Goal: Use online tool/utility: Utilize a website feature to perform a specific function

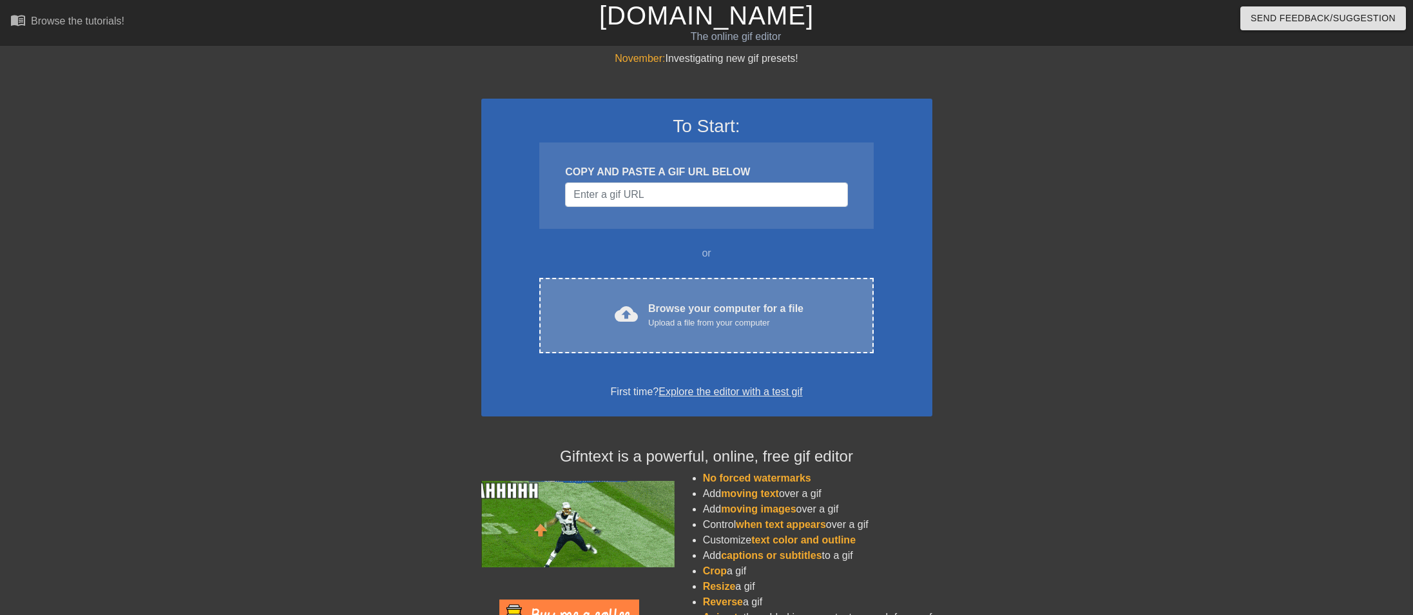
click at [676, 323] on div "Upload a file from your computer" at bounding box center [725, 322] width 155 height 13
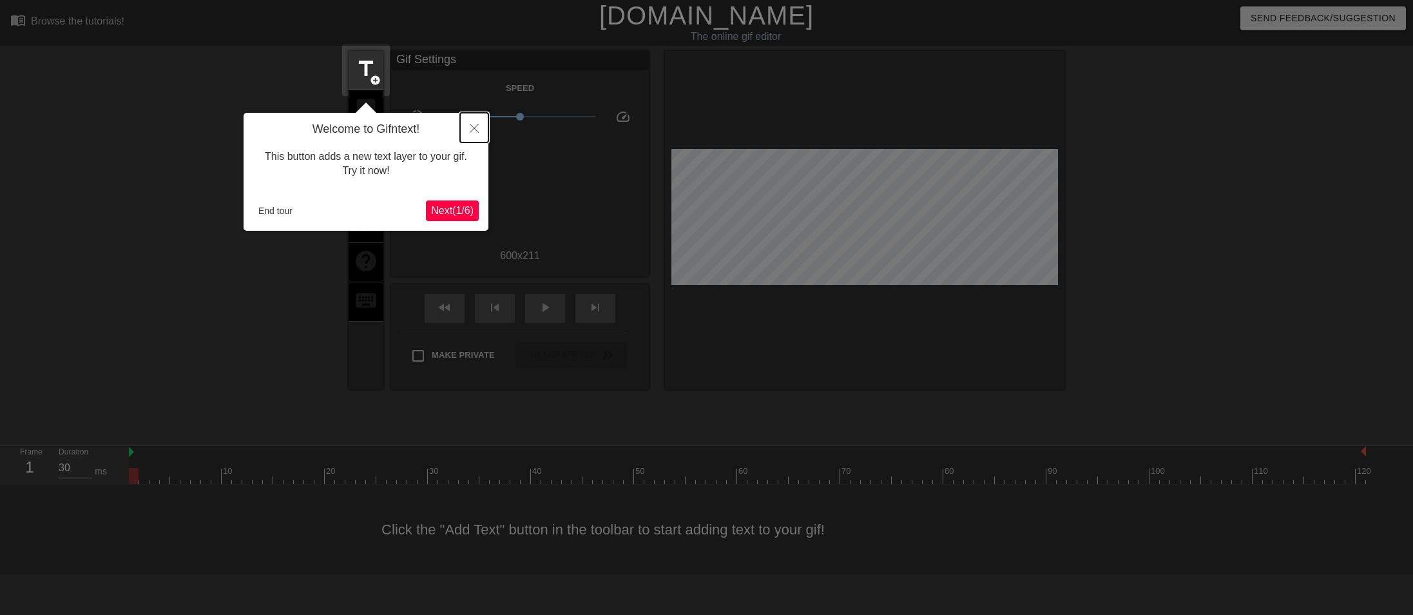
click at [480, 128] on button "Close" at bounding box center [474, 128] width 28 height 30
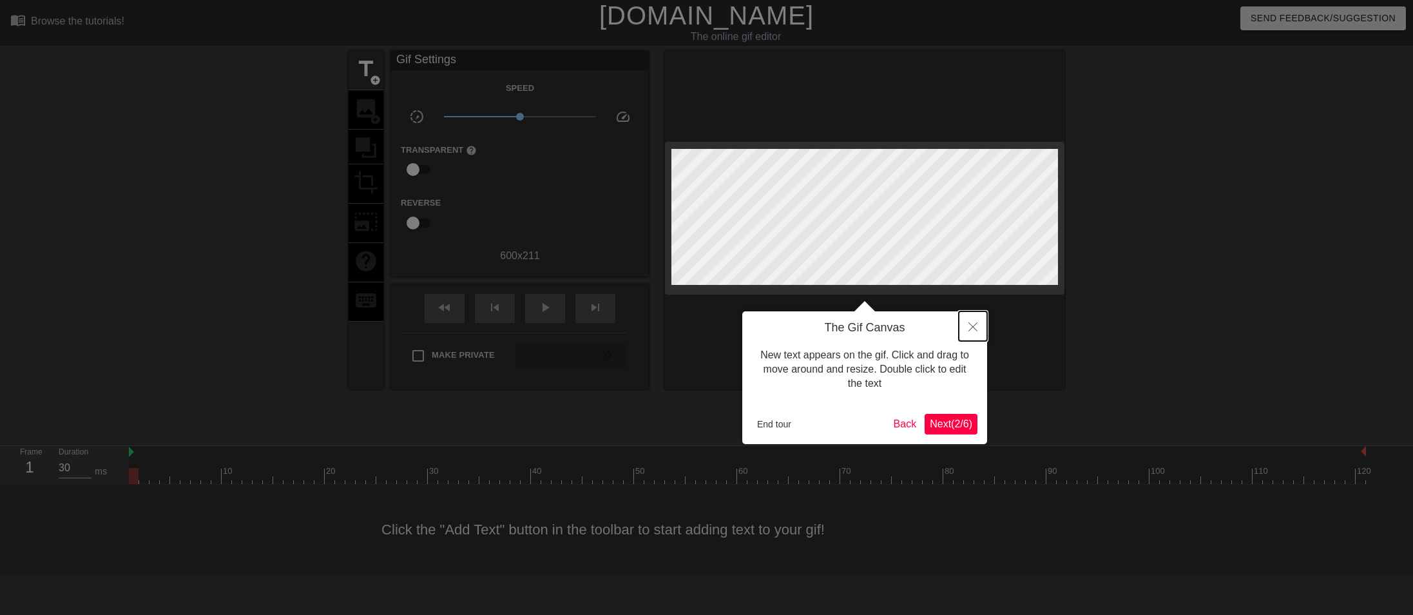
click at [977, 325] on button "Close" at bounding box center [973, 326] width 28 height 30
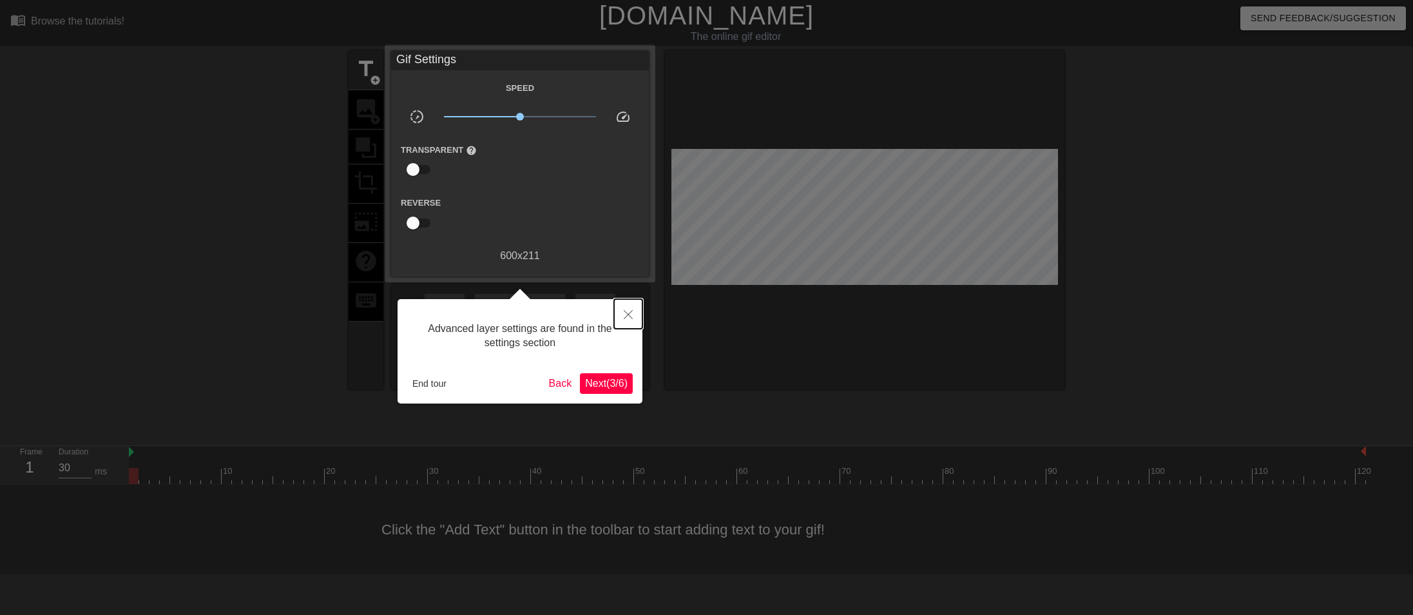
click at [634, 316] on button "Close" at bounding box center [628, 314] width 28 height 30
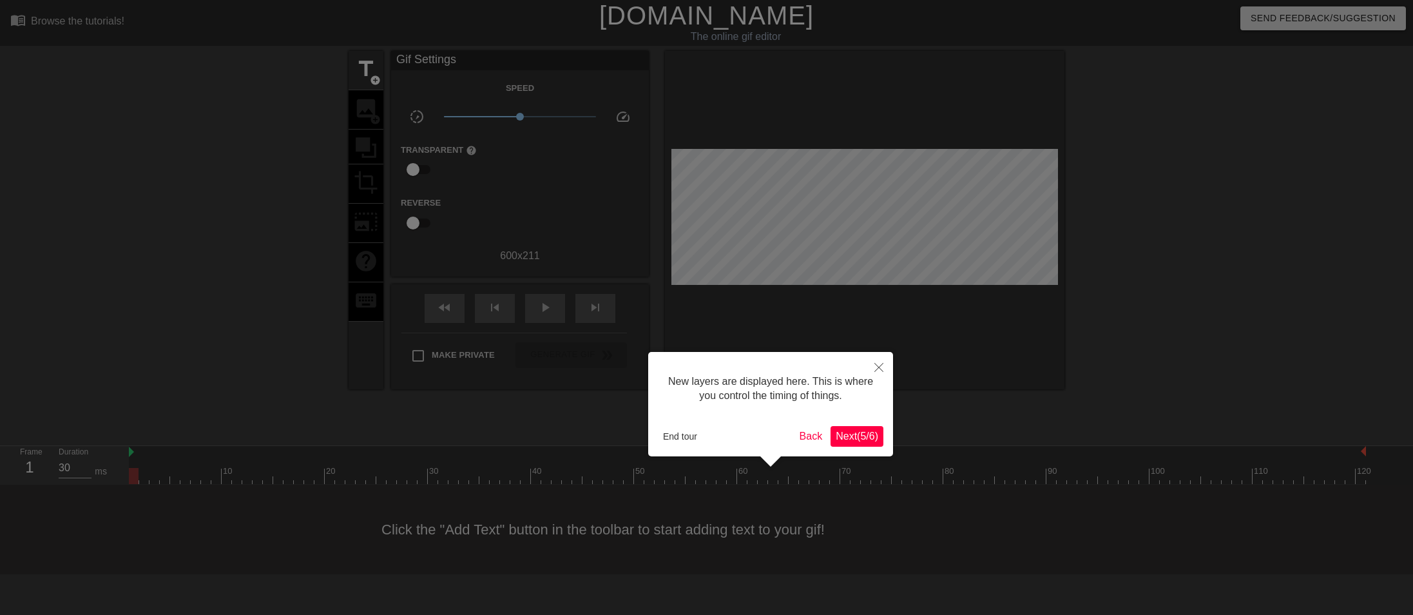
scroll to position [11, 0]
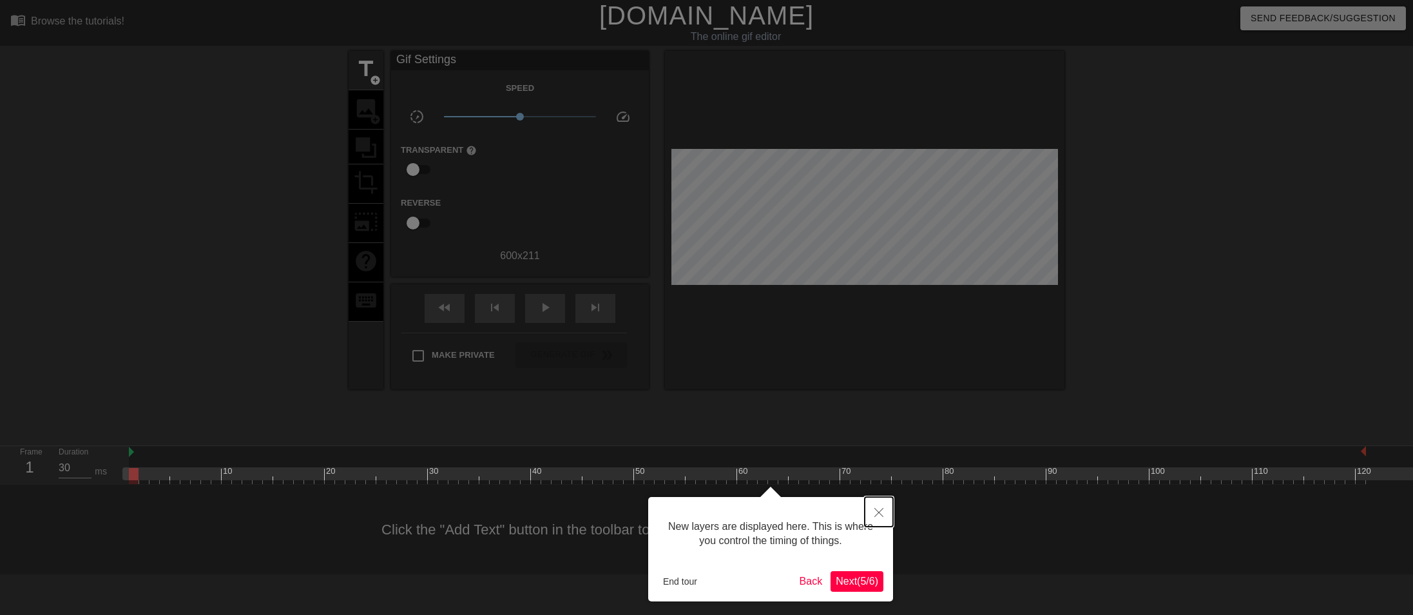
click at [876, 506] on button "Close" at bounding box center [879, 512] width 28 height 30
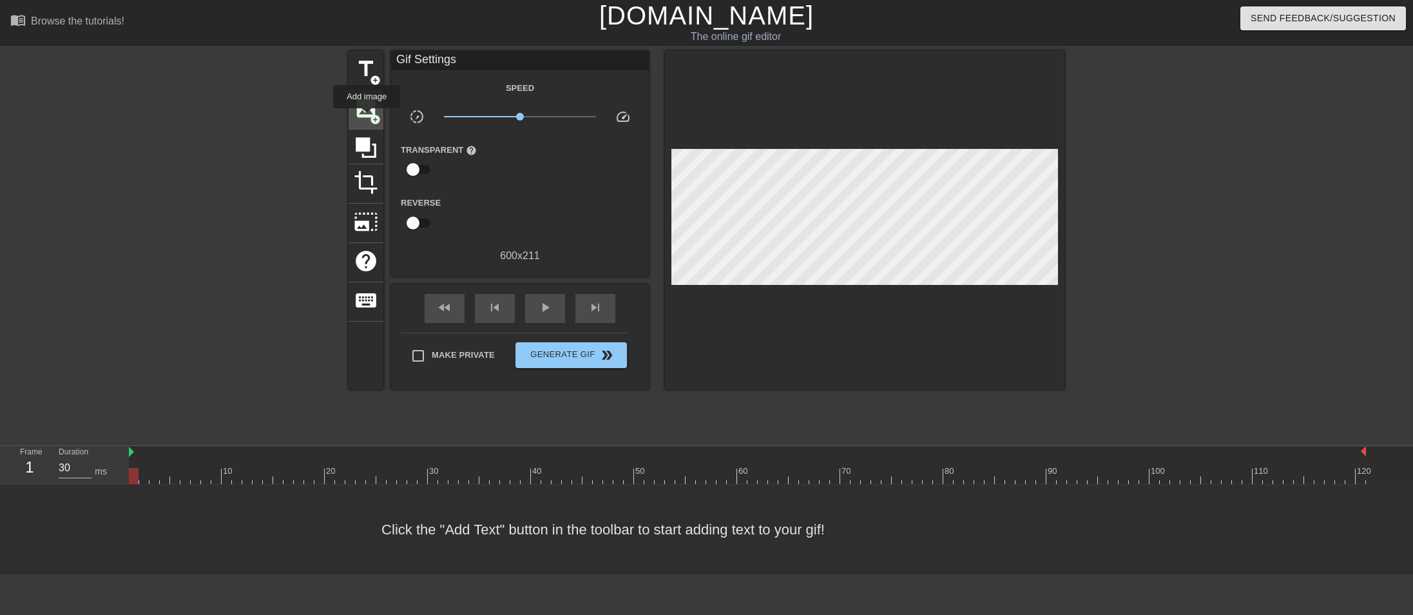
click at [367, 117] on span "image" at bounding box center [366, 108] width 24 height 24
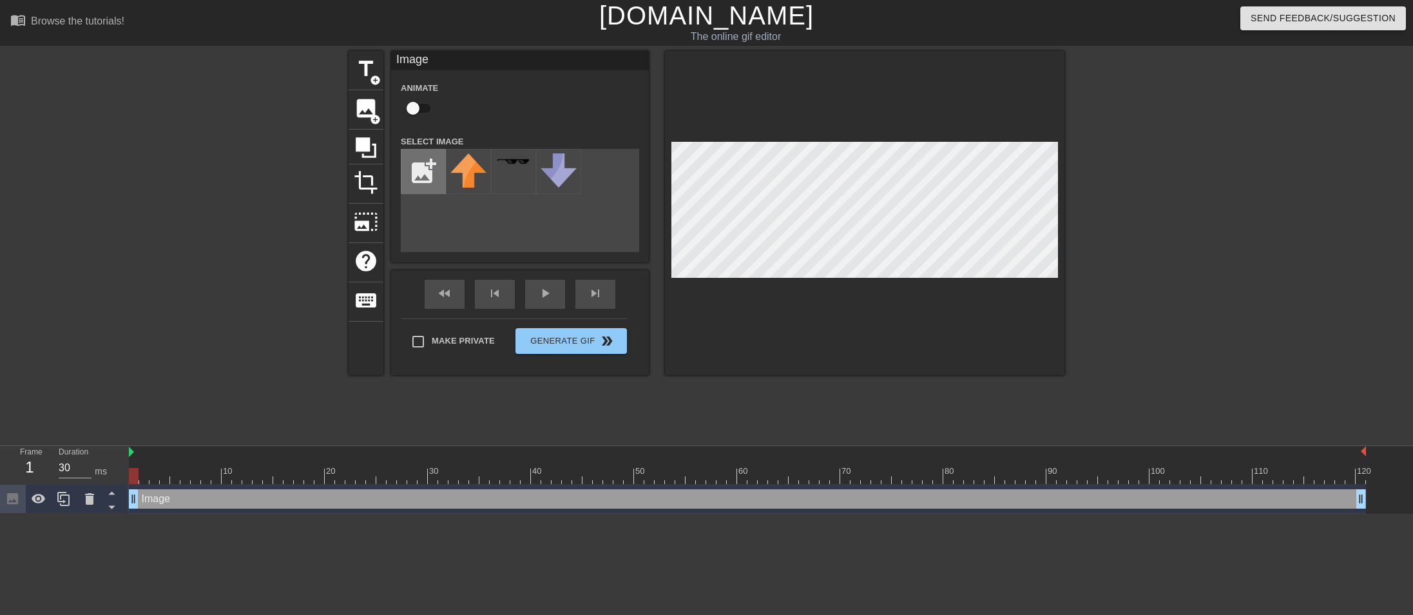
click at [416, 169] on input "file" at bounding box center [423, 171] width 44 height 44
type input "C:\fakepath\Illustration3_1.png"
click at [480, 173] on img at bounding box center [468, 171] width 36 height 36
click at [870, 403] on div "title add_circle image add_circle crop photo_size_select_large help keyboard Im…" at bounding box center [707, 244] width 716 height 387
click at [897, 135] on div at bounding box center [864, 213] width 399 height 324
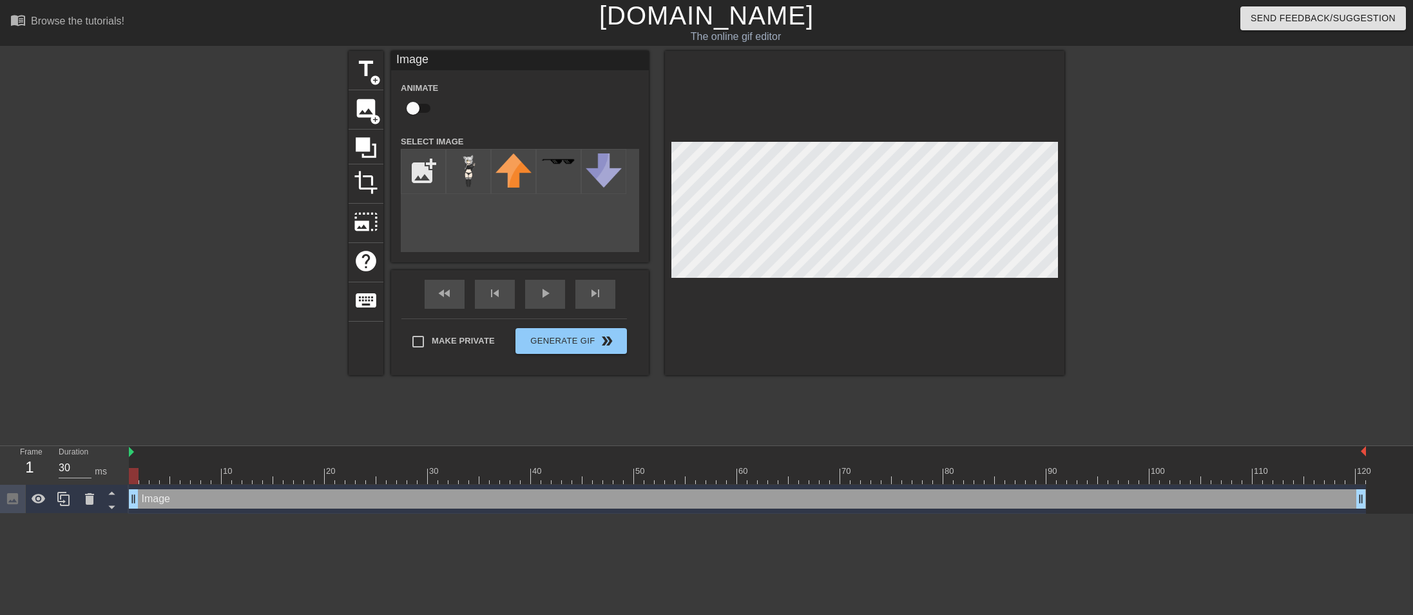
click at [809, 63] on div at bounding box center [864, 213] width 399 height 324
click at [1136, 211] on div at bounding box center [1176, 244] width 193 height 387
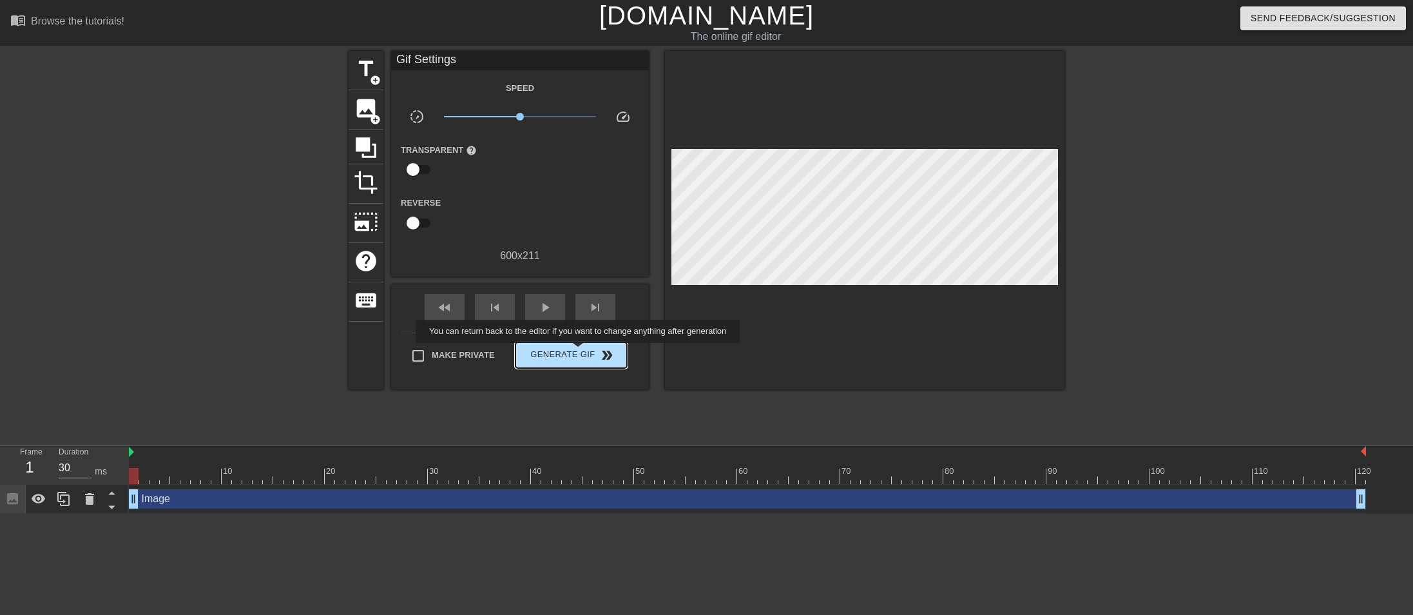
click at [579, 352] on span "Generate Gif double_arrow" at bounding box center [571, 354] width 101 height 15
